Goal: Task Accomplishment & Management: Complete application form

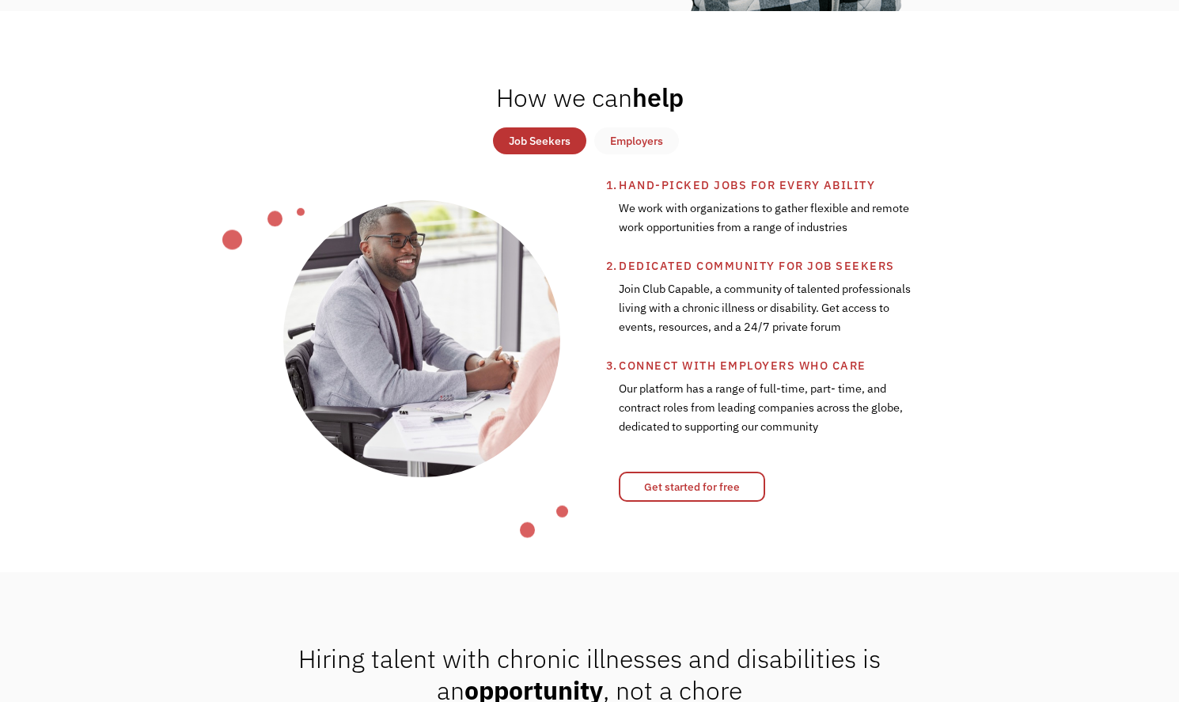
scroll to position [629, 0]
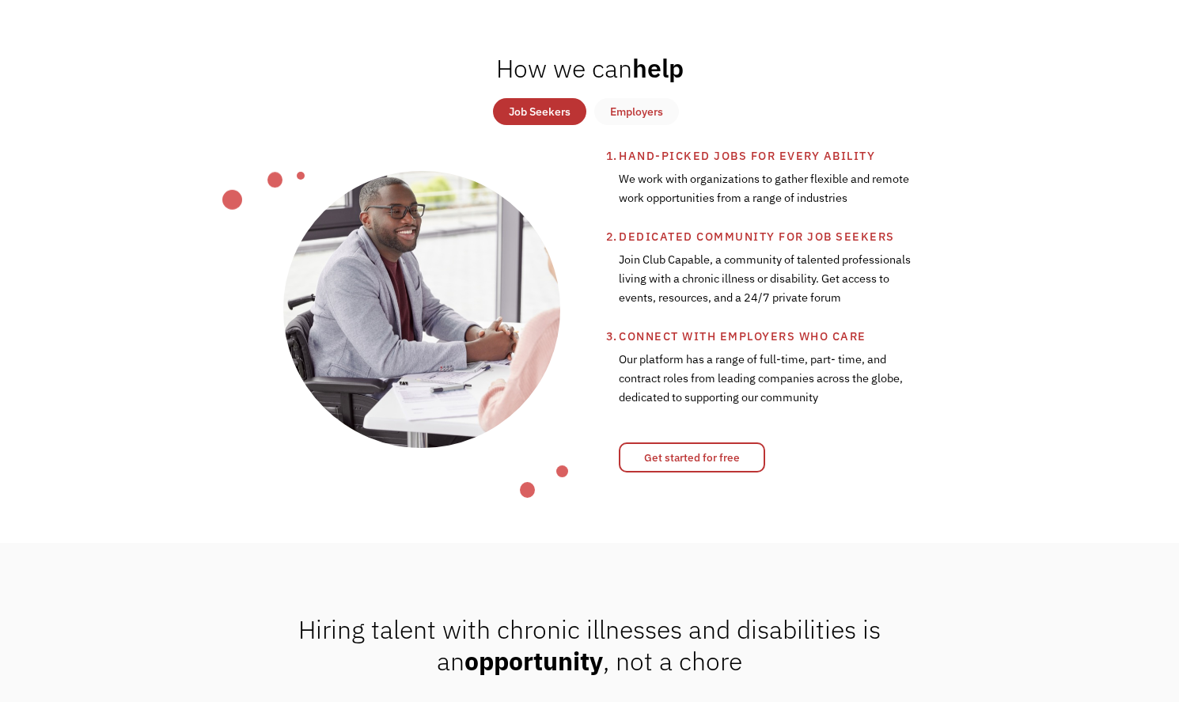
click at [556, 111] on div "Job Seekers" at bounding box center [540, 111] width 62 height 19
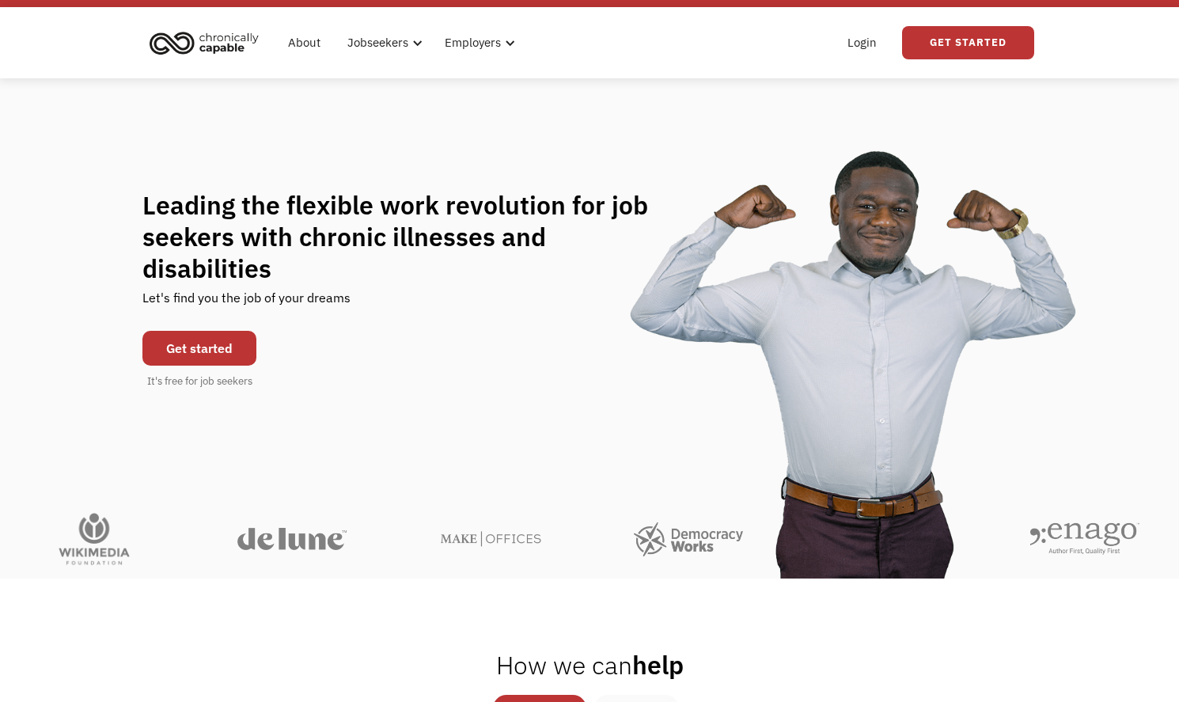
scroll to position [21, 0]
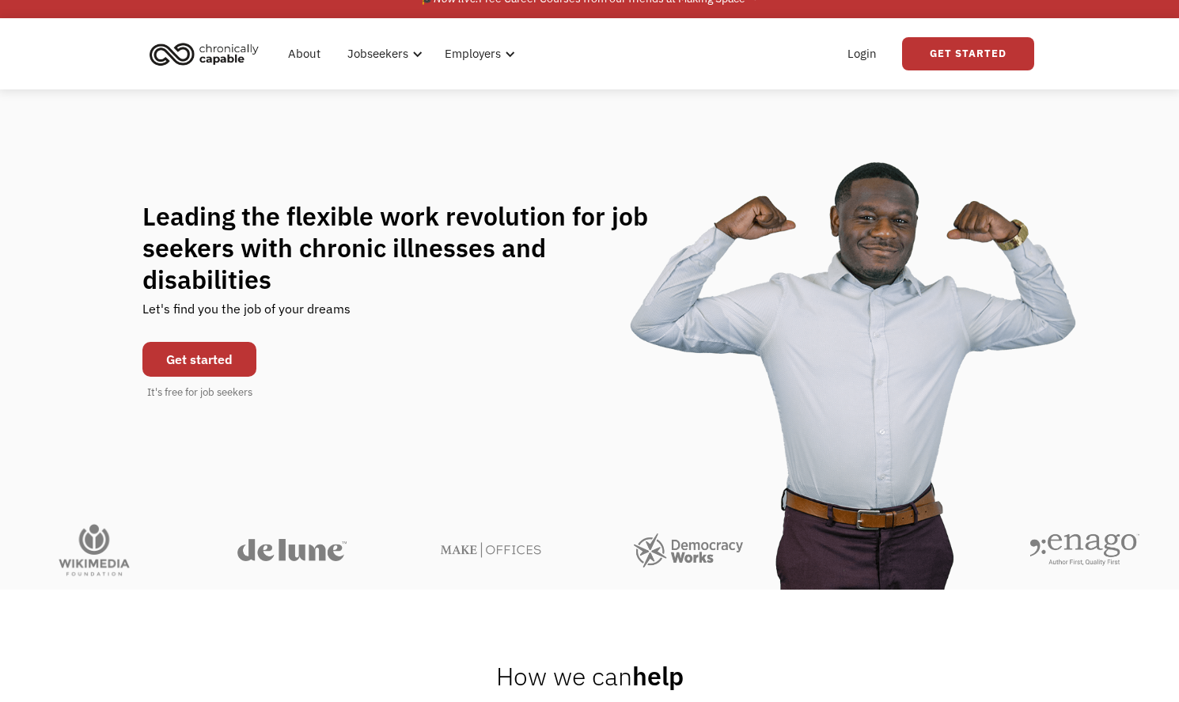
click at [196, 343] on link "Get started" at bounding box center [199, 359] width 114 height 35
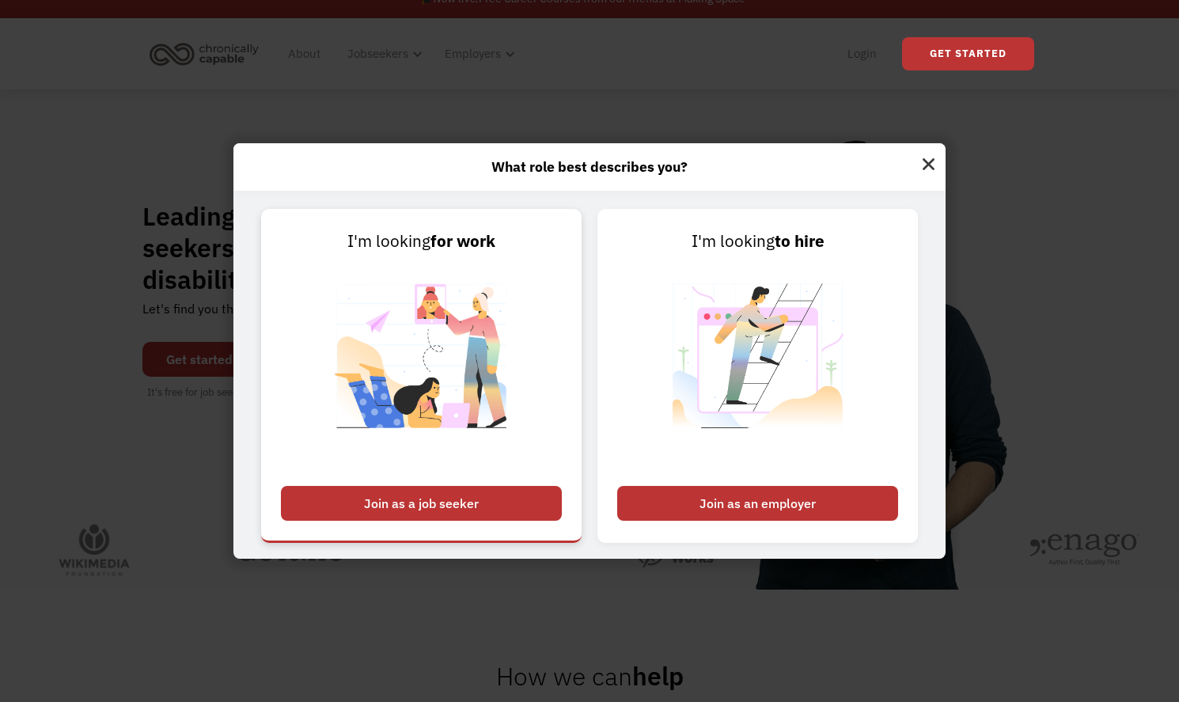
click at [469, 508] on div "Join as a job seeker" at bounding box center [421, 503] width 281 height 35
